Goal: Information Seeking & Learning: Learn about a topic

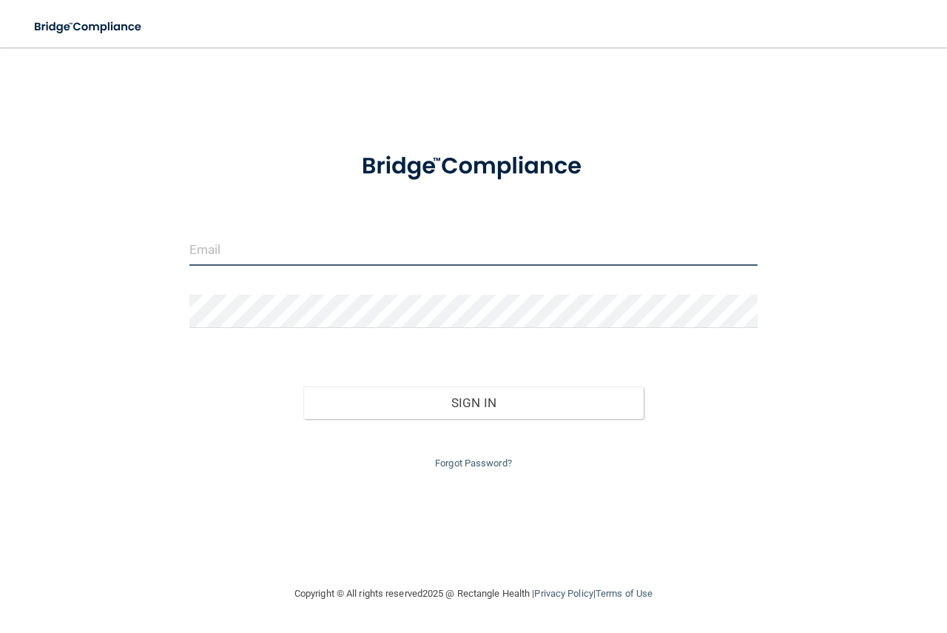
click at [235, 250] on input "email" at bounding box center [473, 248] width 568 height 33
type input "[EMAIL_ADDRESS][DOMAIN_NAME]"
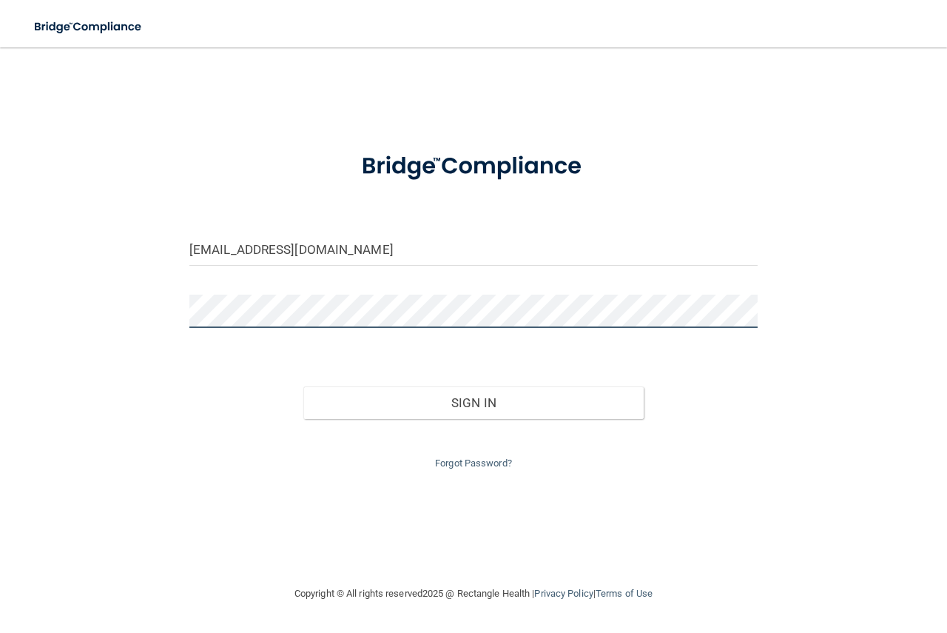
click at [303, 386] on button "Sign In" at bounding box center [473, 402] width 341 height 33
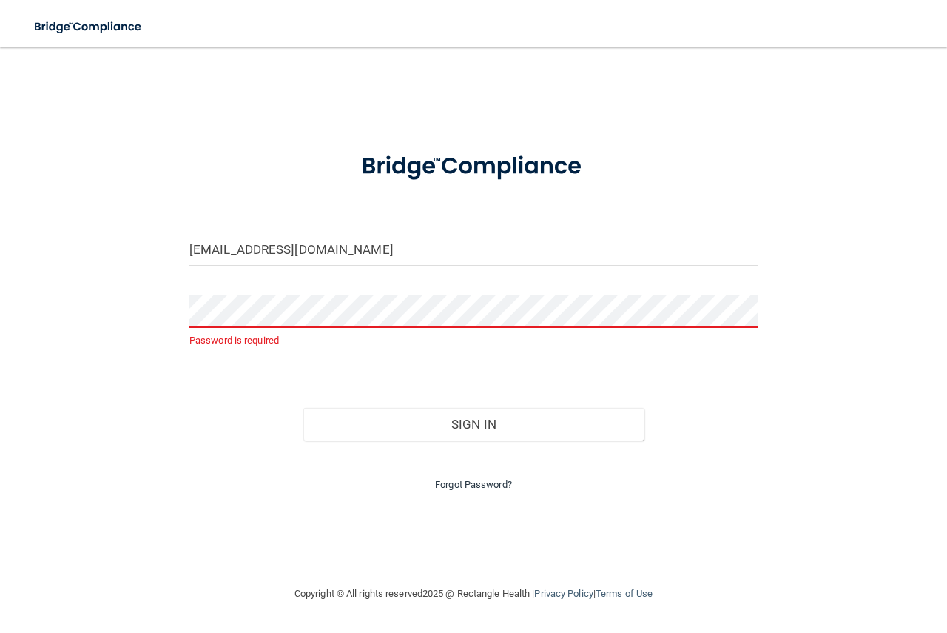
click at [496, 484] on link "Forgot Password?" at bounding box center [473, 484] width 77 height 11
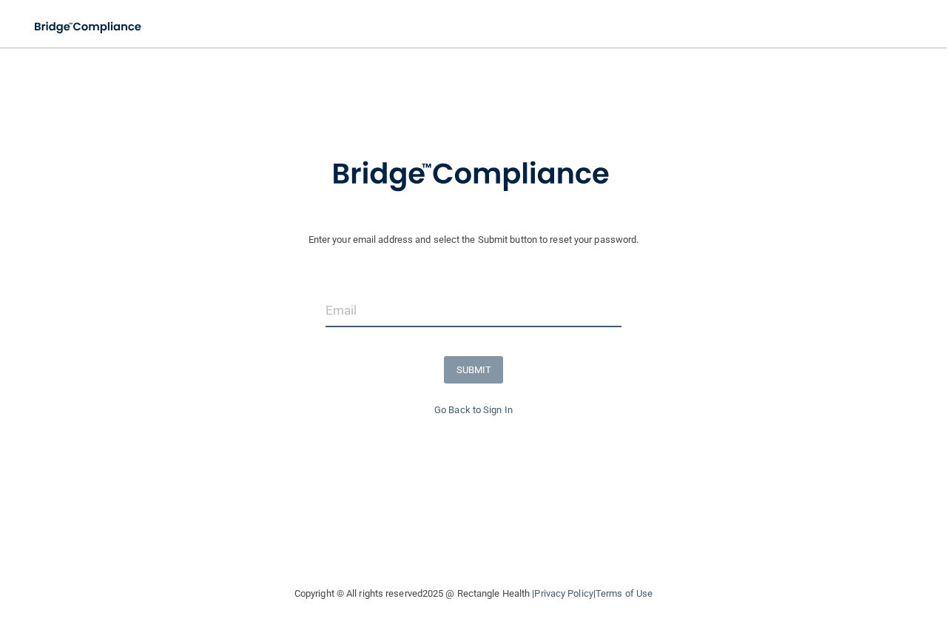
click at [377, 314] on input "email" at bounding box center [474, 310] width 296 height 33
type input "[EMAIL_ADDRESS][DOMAIN_NAME]"
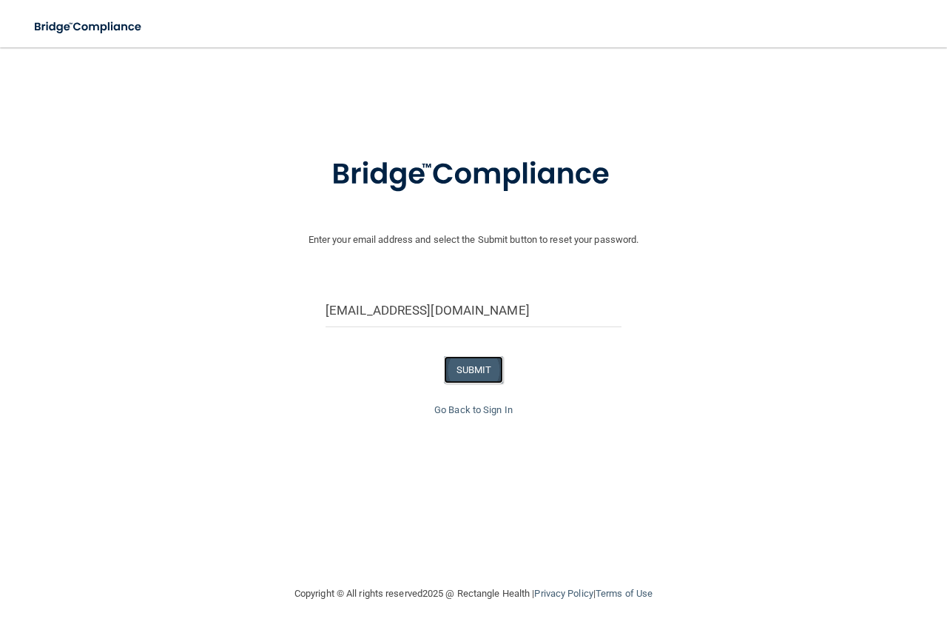
click at [459, 377] on button "SUBMIT" at bounding box center [474, 369] width 60 height 27
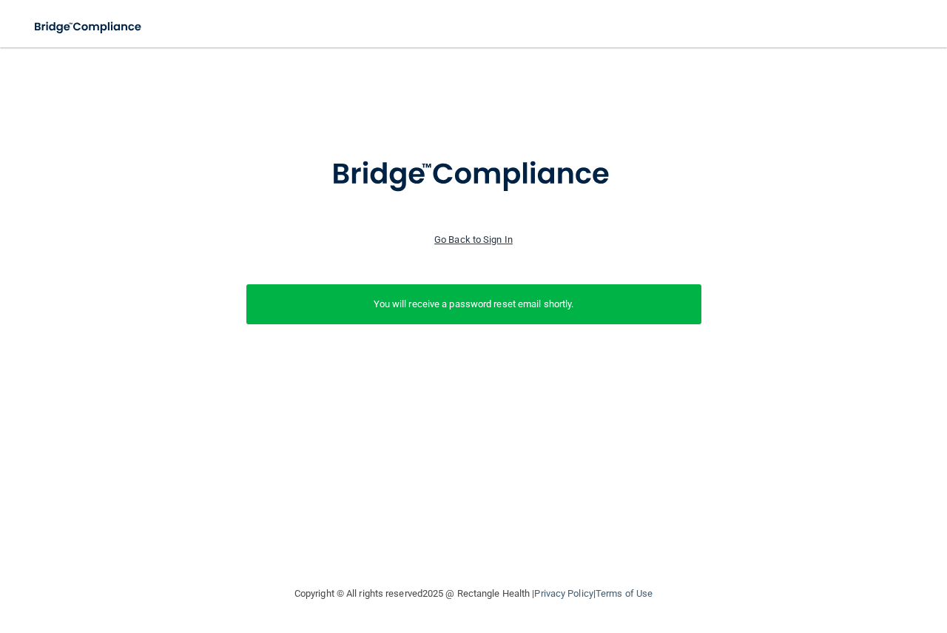
click at [496, 237] on link "Go Back to Sign In" at bounding box center [473, 239] width 78 height 11
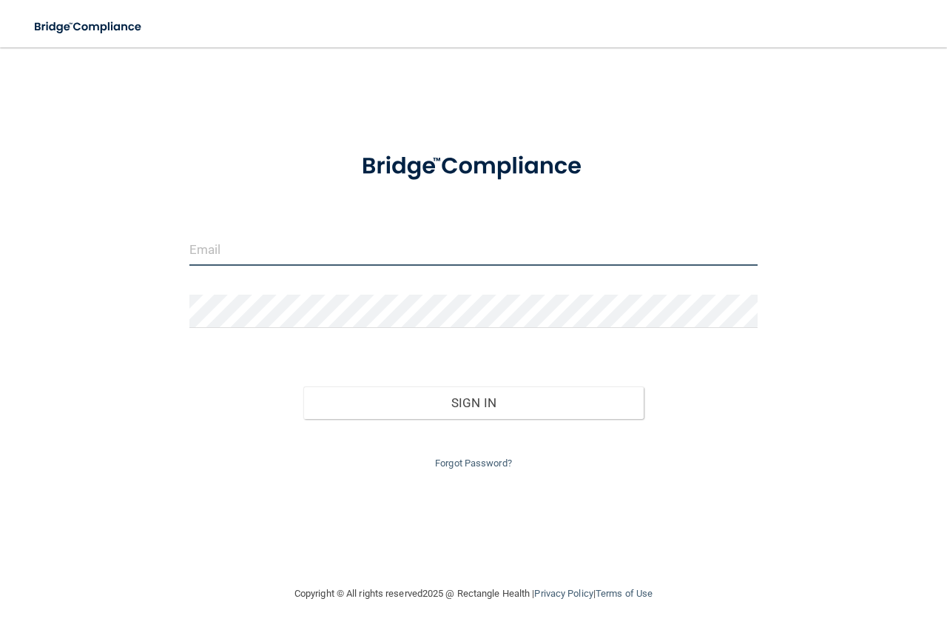
click at [286, 245] on input "email" at bounding box center [473, 248] width 568 height 33
type input "[EMAIL_ADDRESS][DOMAIN_NAME]"
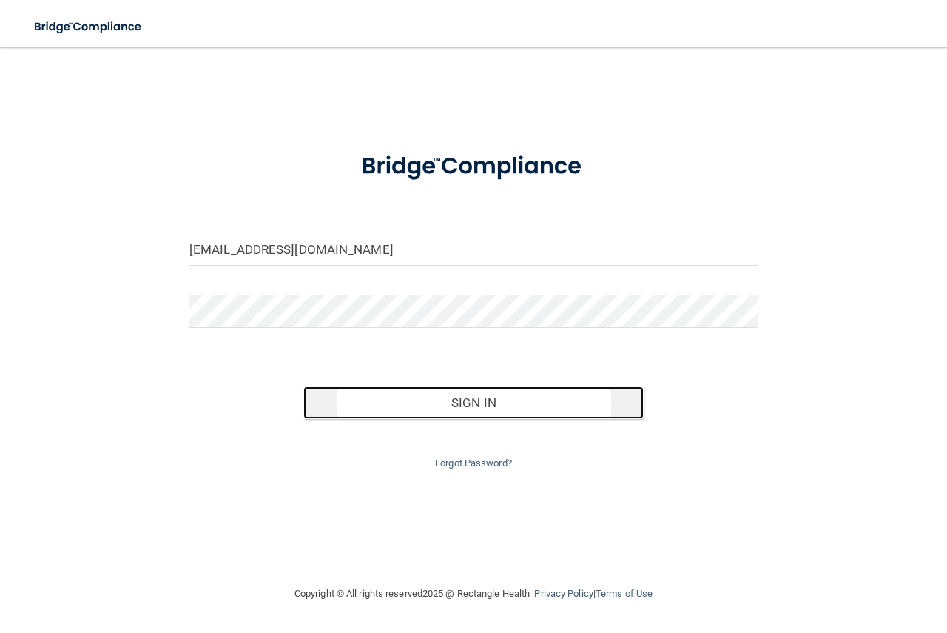
click at [485, 400] on button "Sign In" at bounding box center [473, 402] width 341 height 33
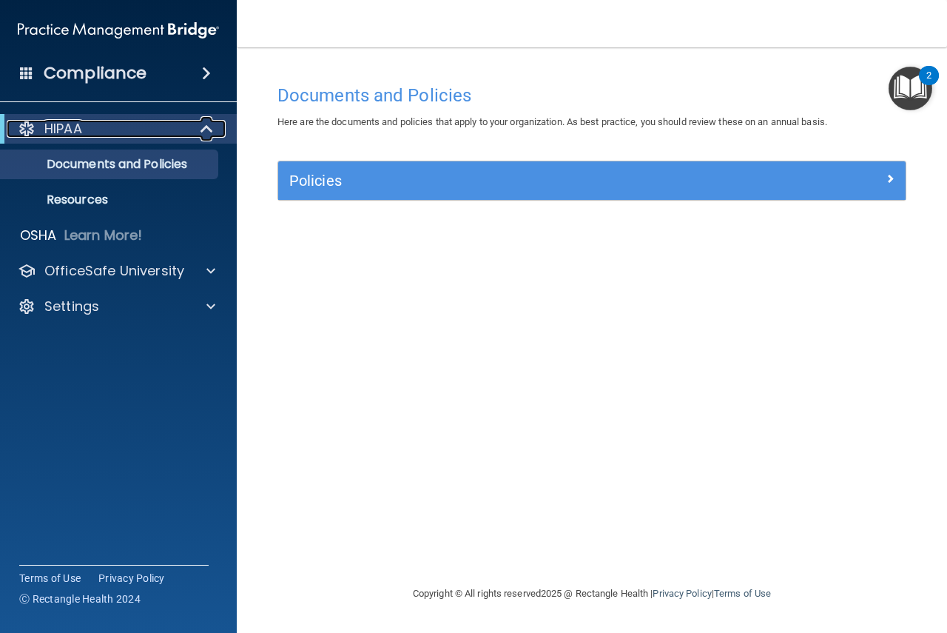
click at [149, 128] on div "HIPAA" at bounding box center [98, 129] width 183 height 18
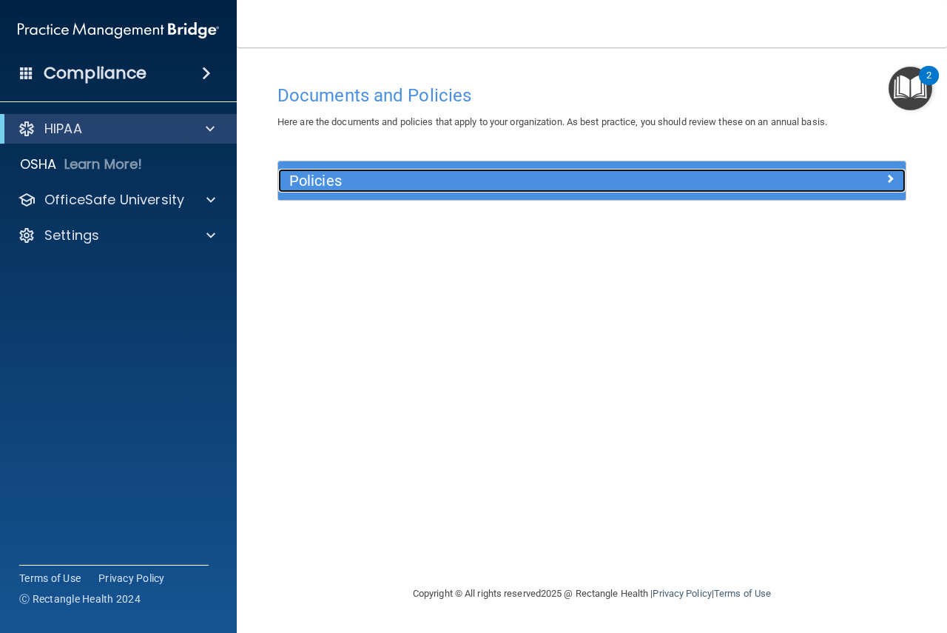
click at [327, 175] on h5 "Policies" at bounding box center [513, 180] width 448 height 16
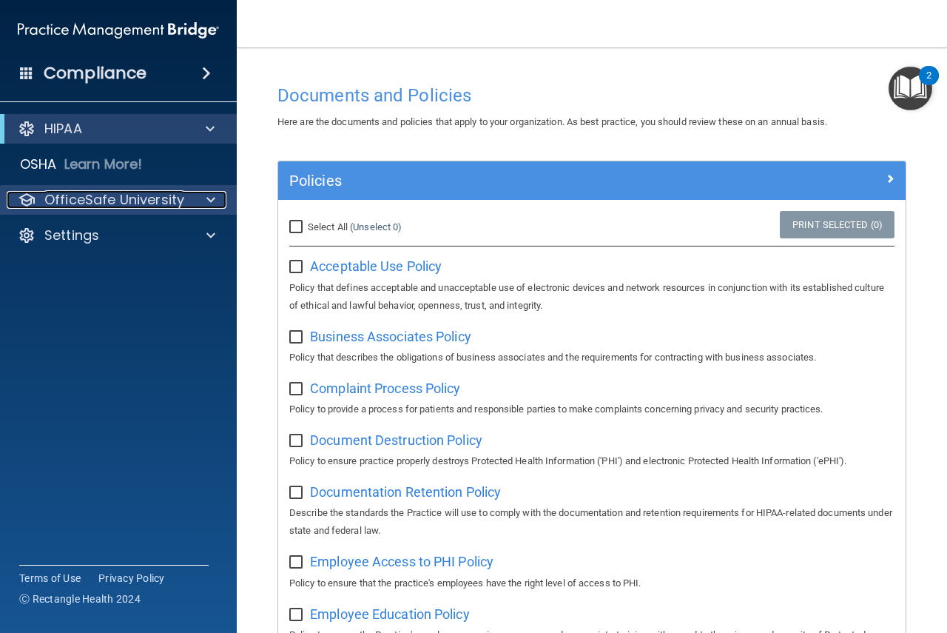
click at [157, 195] on p "OfficeSafe University" at bounding box center [114, 200] width 140 height 18
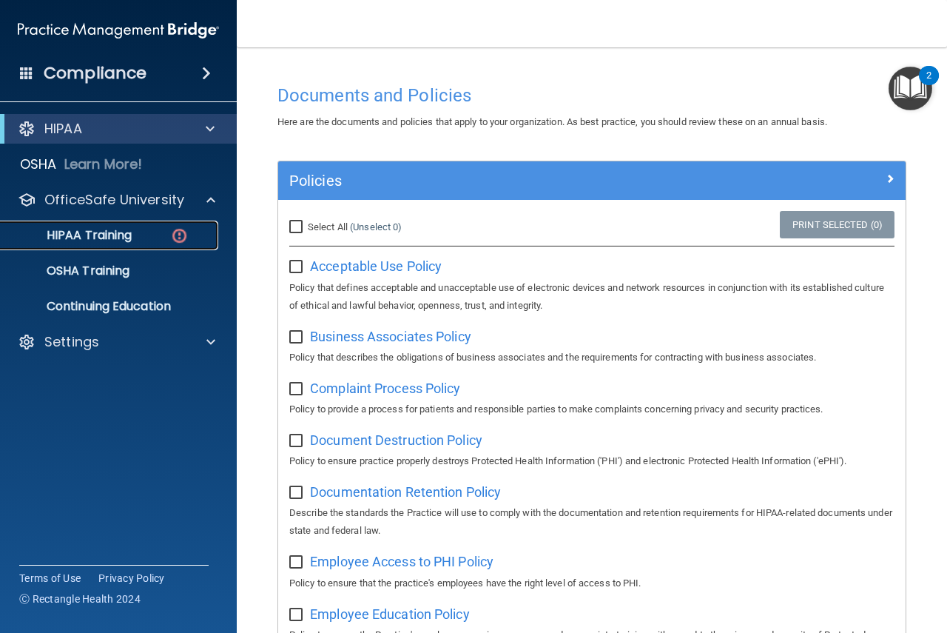
click at [119, 233] on p "HIPAA Training" at bounding box center [71, 235] width 122 height 15
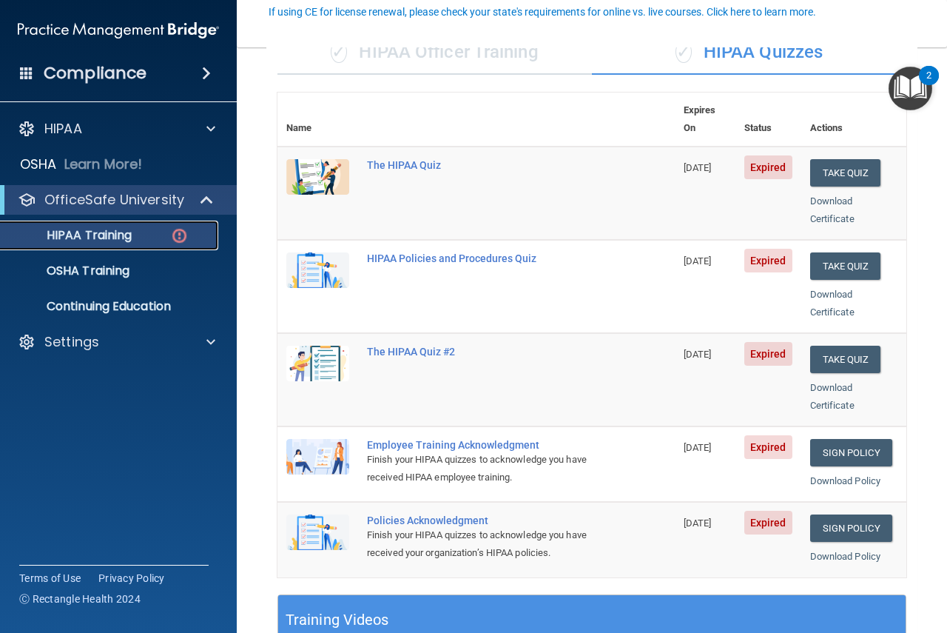
scroll to position [148, 0]
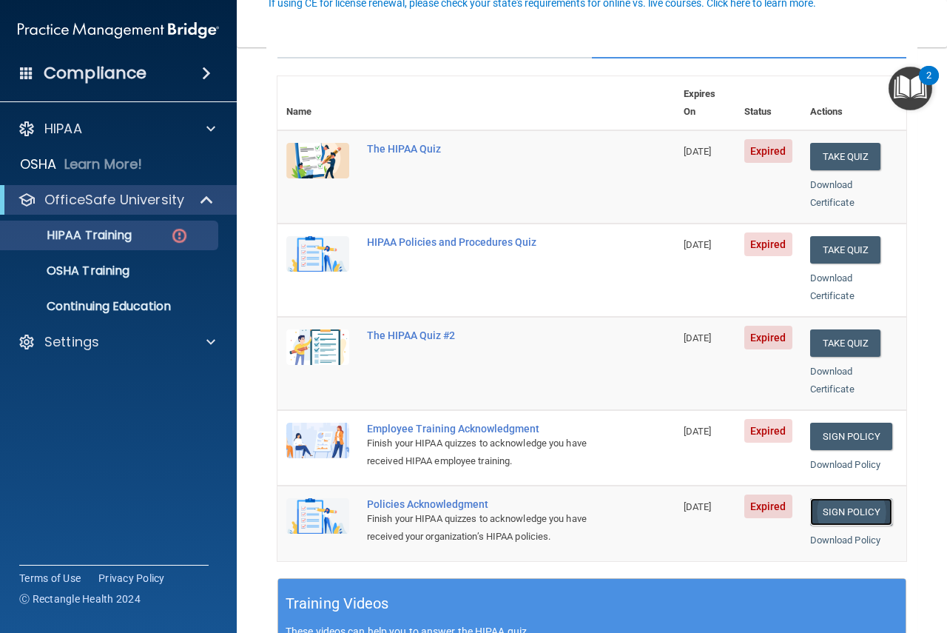
click at [849, 498] on link "Sign Policy" at bounding box center [851, 511] width 82 height 27
click at [909, 80] on img "Open Resource Center, 2 new notifications" at bounding box center [911, 89] width 44 height 44
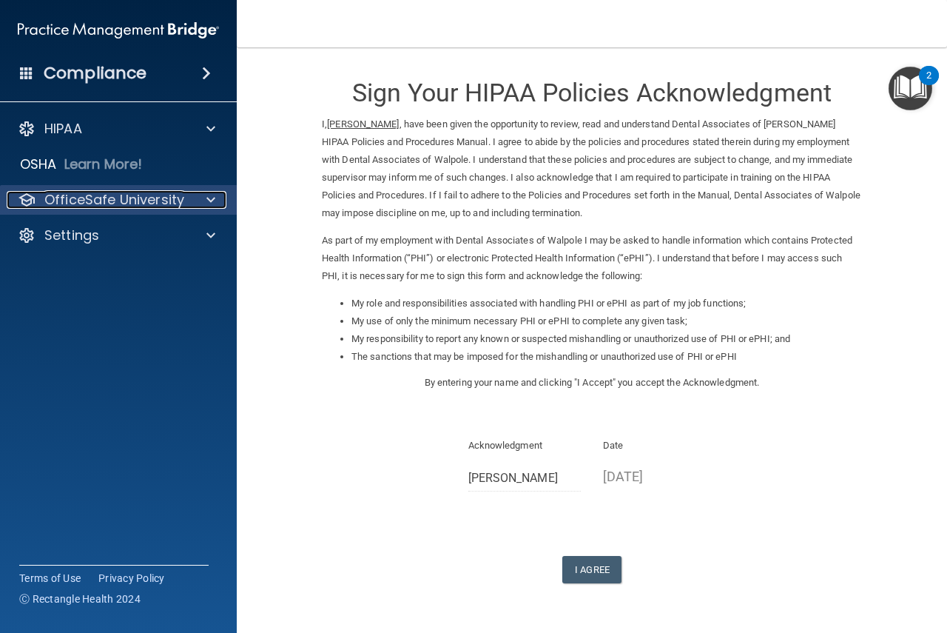
click at [97, 196] on p "OfficeSafe University" at bounding box center [114, 200] width 140 height 18
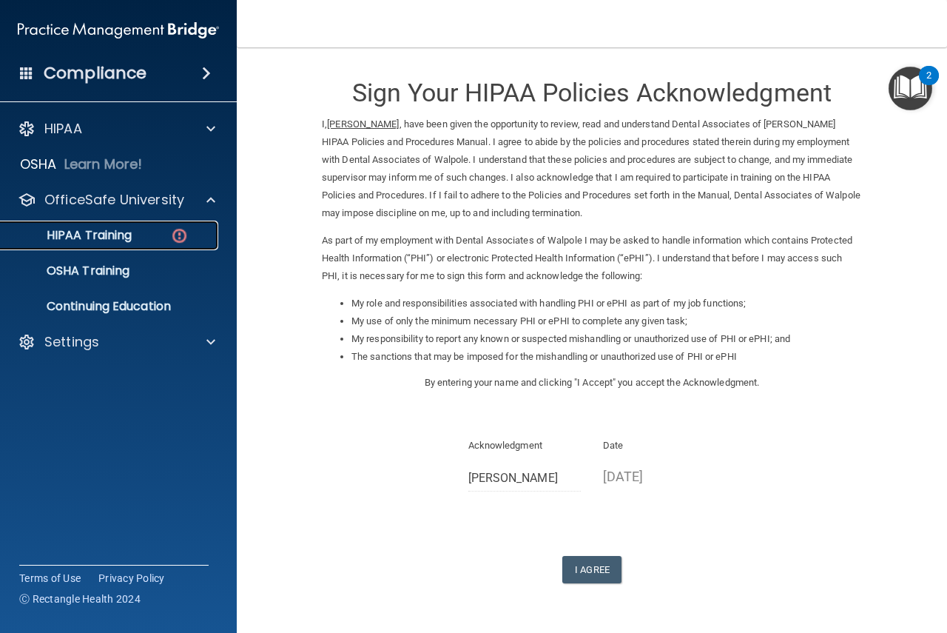
click at [101, 231] on p "HIPAA Training" at bounding box center [71, 235] width 122 height 15
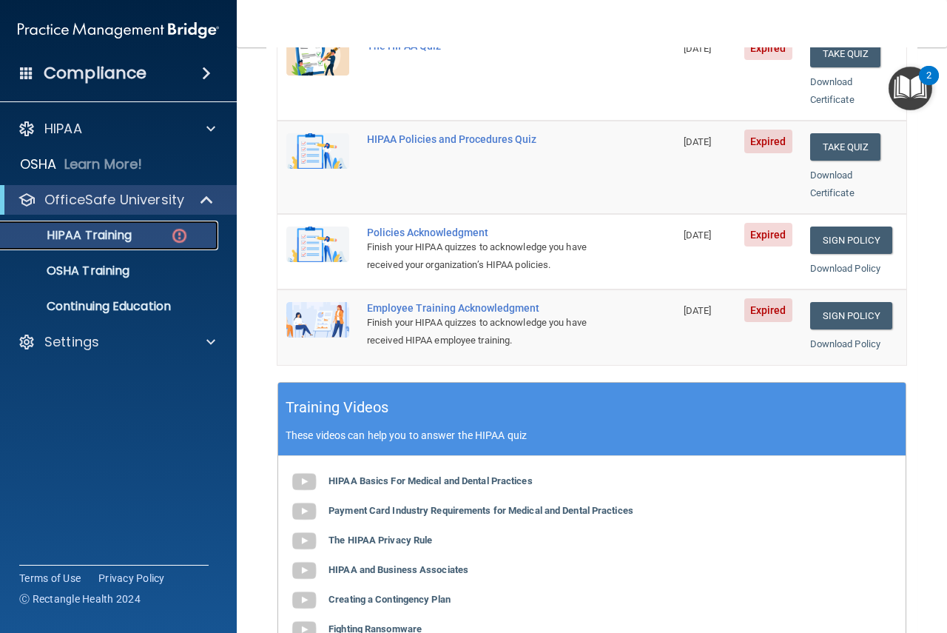
scroll to position [370, 0]
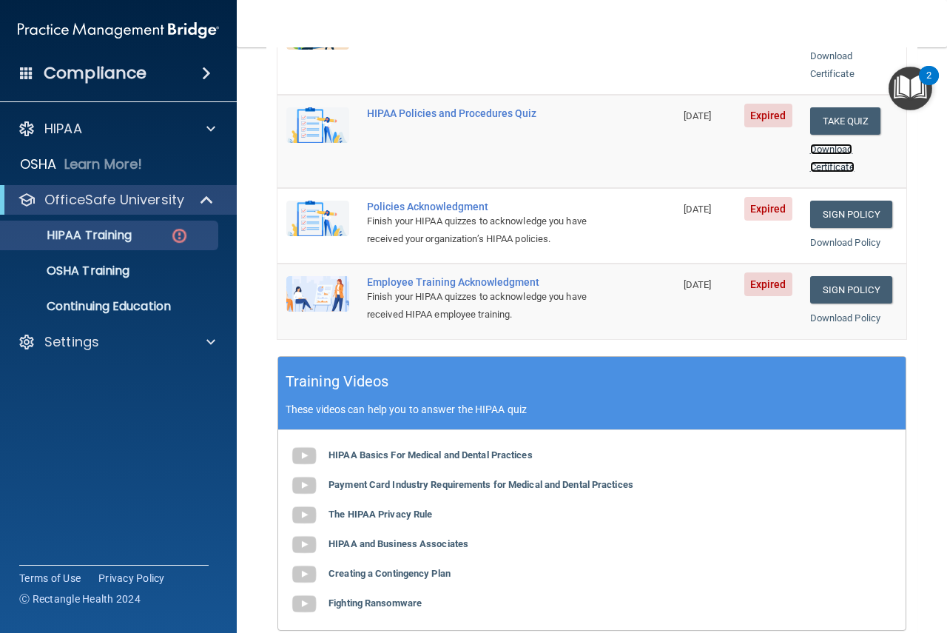
click at [829, 152] on link "Download Certificate" at bounding box center [832, 158] width 44 height 29
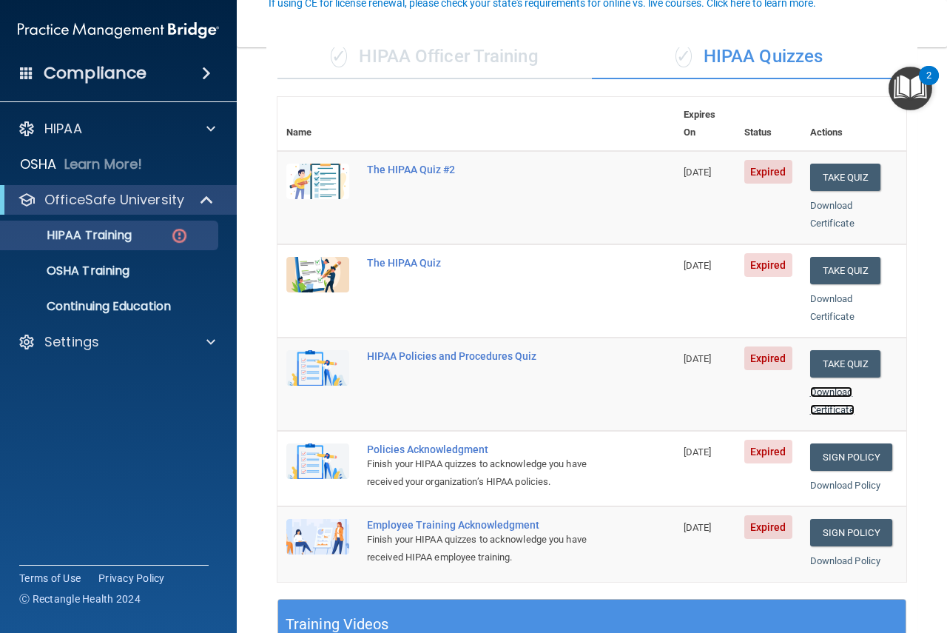
scroll to position [148, 0]
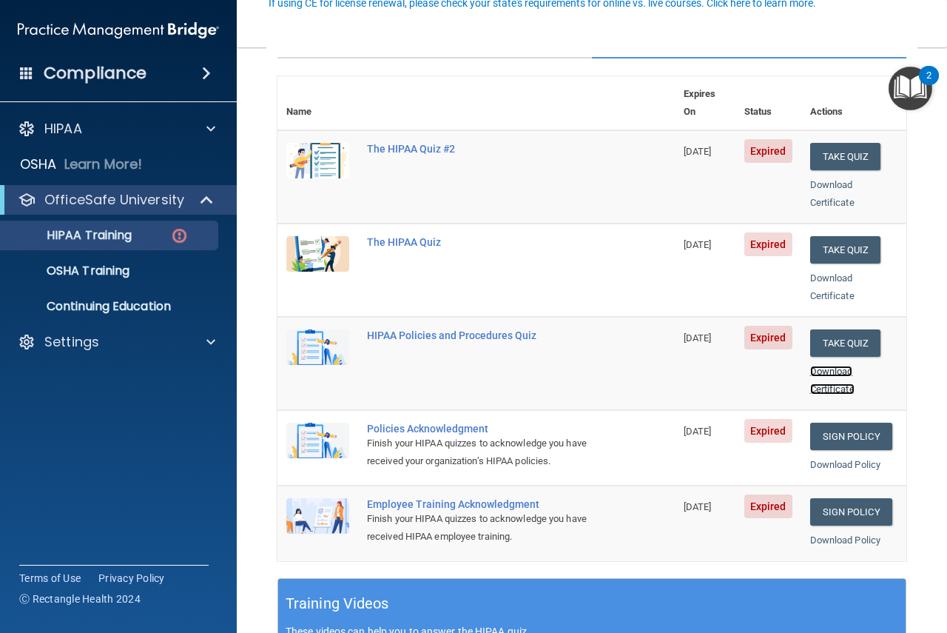
click at [820, 365] on link "Download Certificate" at bounding box center [832, 379] width 44 height 29
